Goal: Find specific page/section: Find specific page/section

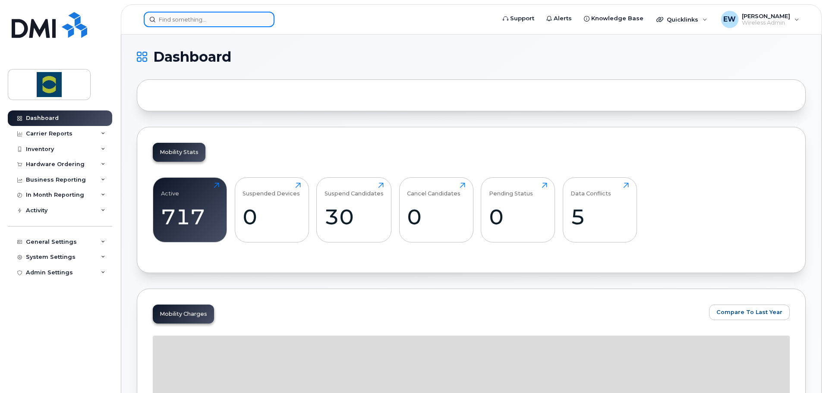
click at [173, 19] on input at bounding box center [209, 20] width 131 height 16
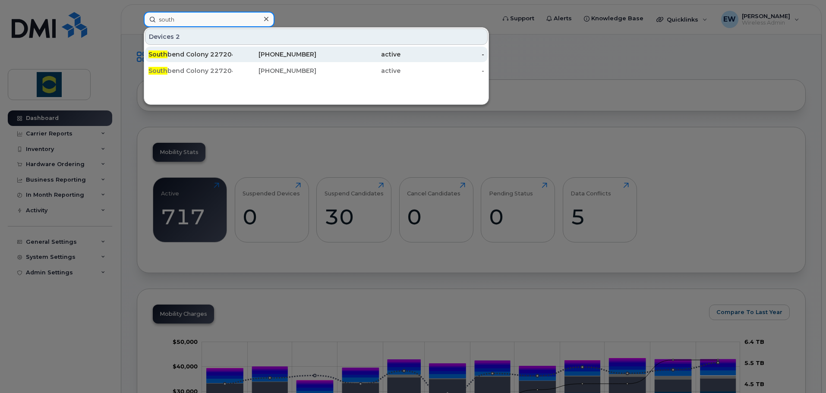
type input "south"
click at [197, 54] on div "South bend Colony 227204 (Randy Hofer)" at bounding box center [190, 54] width 84 height 9
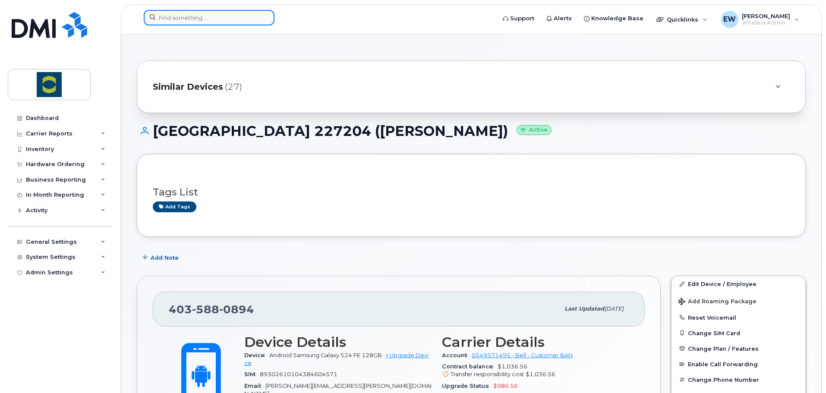
click at [185, 21] on input at bounding box center [209, 18] width 131 height 16
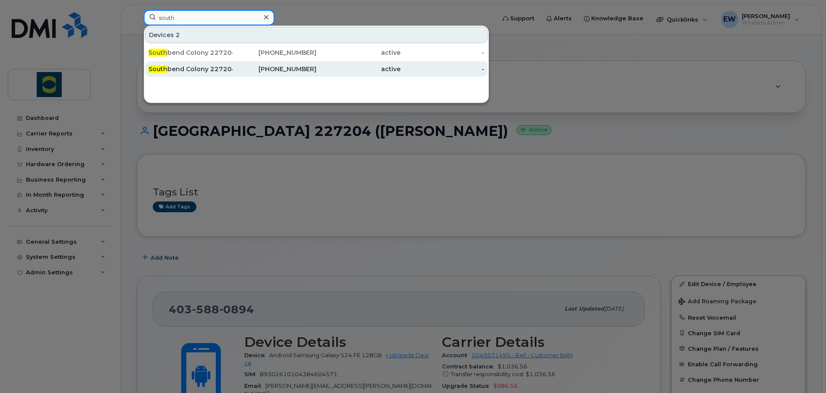
type input "south"
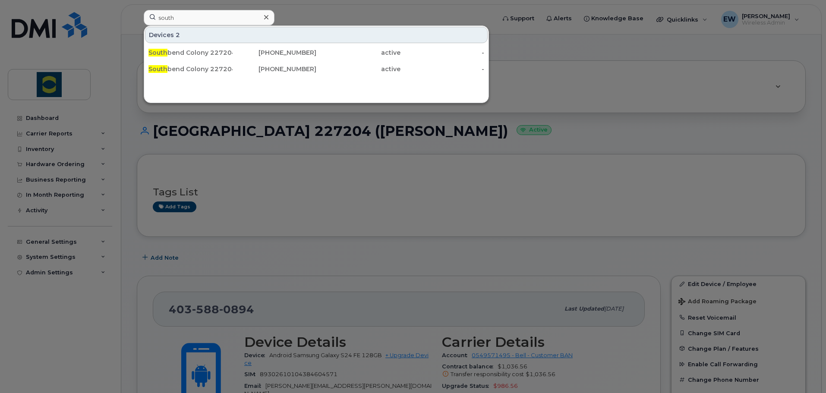
drag, startPoint x: 216, startPoint y: 69, endPoint x: 778, endPoint y: 250, distance: 590.3
click at [216, 69] on div "South bend Colony 227204 (Mark Hofer)" at bounding box center [190, 69] width 84 height 9
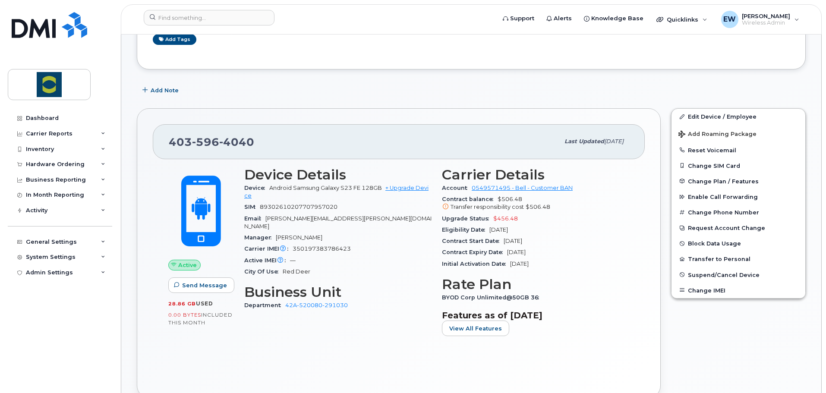
scroll to position [216, 0]
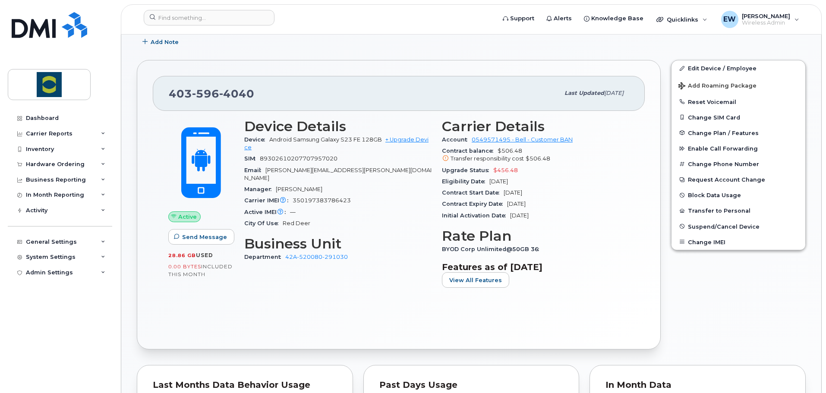
click at [308, 292] on div "Device Details Device Android Samsung Galaxy S23 FE 128GB + Upgrade Device SIM …" at bounding box center [338, 206] width 198 height 187
click at [361, 284] on div "Device Details Device Android Samsung Galaxy S23 FE 128GB + Upgrade Device SIM …" at bounding box center [338, 206] width 198 height 187
click at [246, 298] on div "Device Details Device Android Samsung Galaxy S23 FE 128GB + Upgrade Device SIM …" at bounding box center [338, 206] width 198 height 187
drag, startPoint x: 308, startPoint y: 308, endPoint x: 312, endPoint y: 311, distance: 5.2
click at [308, 308] on div "Active Send Message 28.86 GB  used 0.00 Bytes  included this month Device Detai…" at bounding box center [399, 222] width 492 height 223
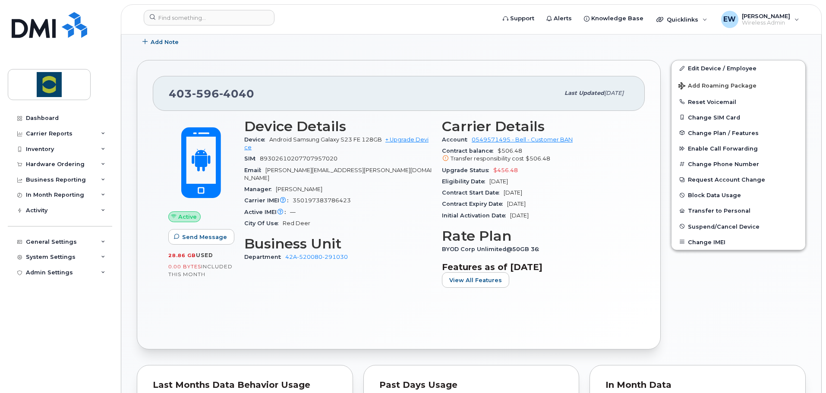
click at [286, 315] on div "Active Send Message 28.86 GB  used 0.00 Bytes  included this month Device Detai…" at bounding box center [399, 222] width 492 height 223
click at [317, 317] on div "Active Send Message 28.86 GB  used 0.00 Bytes  included this month Device Detai…" at bounding box center [399, 222] width 492 height 223
click at [351, 288] on div "Device Details Device Android Samsung Galaxy S23 FE 128GB + Upgrade Device SIM …" at bounding box center [338, 206] width 198 height 187
click at [521, 283] on section "Features as of Sep 01, 2025 View All Features" at bounding box center [535, 275] width 187 height 26
drag, startPoint x: 233, startPoint y: 286, endPoint x: 250, endPoint y: 230, distance: 58.4
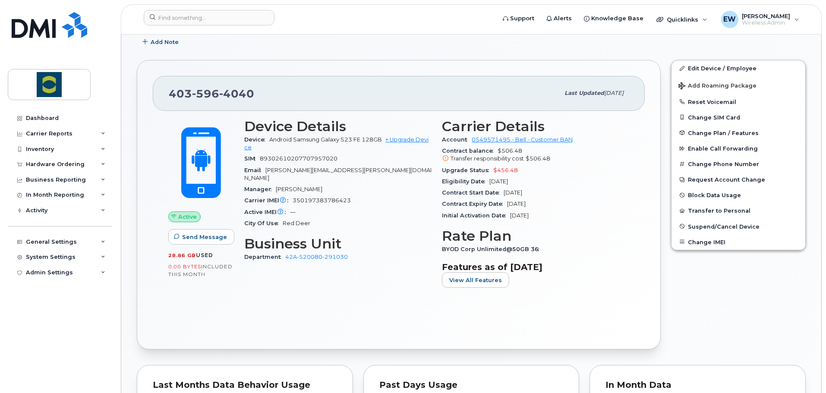
click at [239, 273] on div "Active Send Message 28.86 GB  used 0.00 Bytes  included this month Device Detai…" at bounding box center [398, 206] width 471 height 187
click at [326, 280] on div "Device Details Device Android Samsung Galaxy S23 FE 128GB + Upgrade Device SIM …" at bounding box center [338, 206] width 198 height 187
click at [391, 292] on div "Device Details Device Android Samsung Galaxy S23 FE 128GB + Upgrade Device SIM …" at bounding box center [338, 206] width 198 height 187
click at [53, 28] on img at bounding box center [49, 25] width 75 height 26
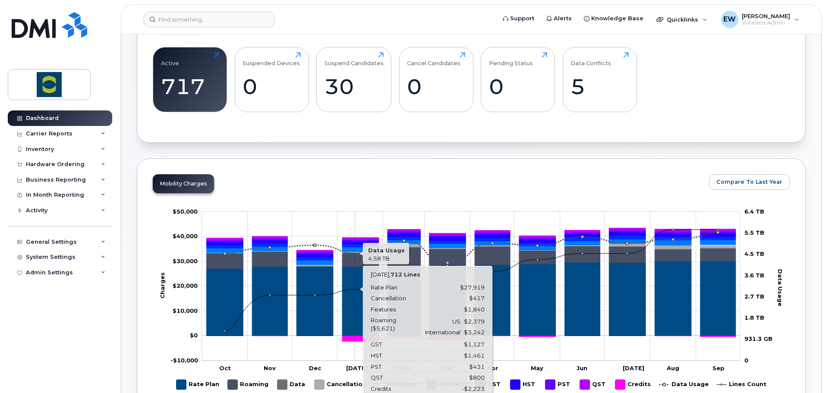
scroll to position [216, 0]
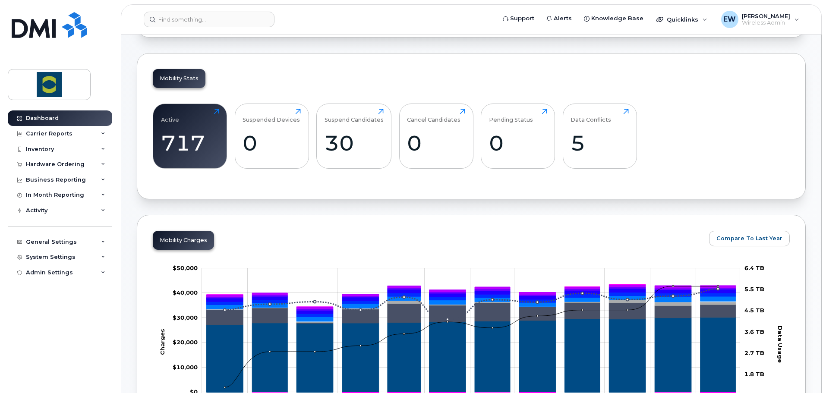
scroll to position [0, 0]
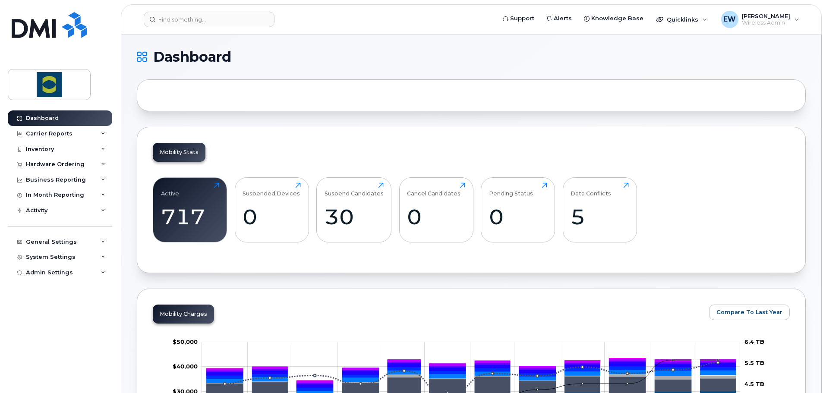
drag, startPoint x: 137, startPoint y: 122, endPoint x: 146, endPoint y: 135, distance: 16.5
click at [144, 138] on div "Mobility Stats Active 717 Click to view more Suspended Devices 0 Click to view …" at bounding box center [471, 200] width 669 height 146
click at [143, 258] on div "Mobility Stats Active 717 Click to view more Suspended Devices 0 Click to view …" at bounding box center [471, 200] width 669 height 146
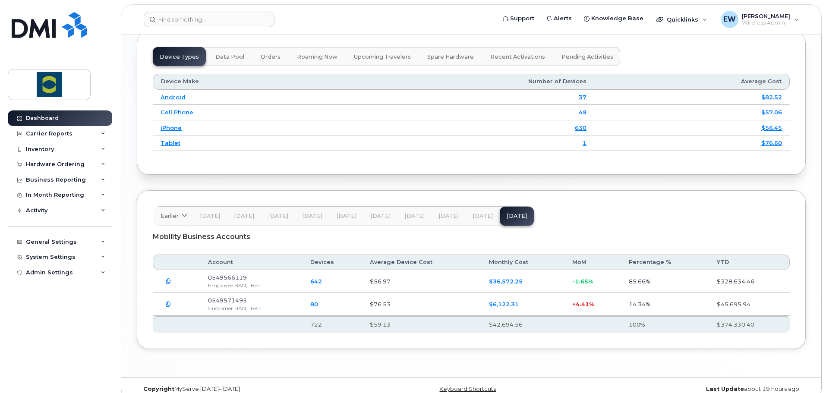
scroll to position [977, 0]
